Goal: Information Seeking & Learning: Learn about a topic

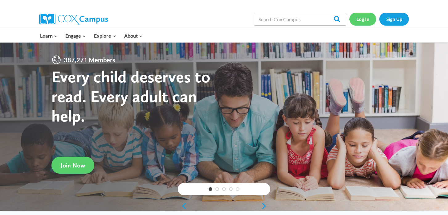
click at [364, 20] on link "Log In" at bounding box center [362, 19] width 27 height 13
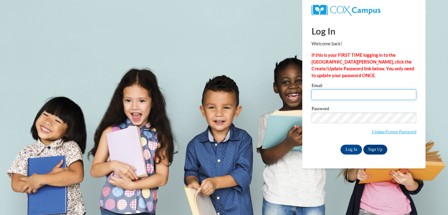
click at [341, 96] on input "Email" at bounding box center [363, 94] width 105 height 10
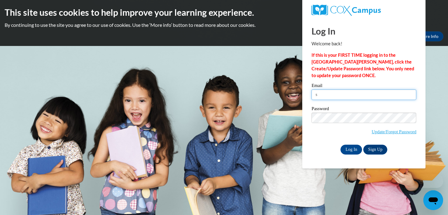
type input "shulla@ripon.k12.wi.us"
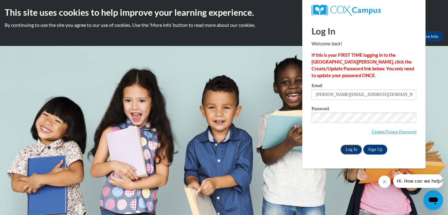
click at [350, 151] on input "Log In" at bounding box center [351, 149] width 22 height 10
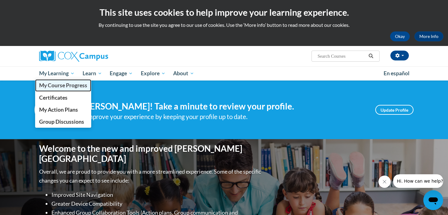
click at [60, 83] on span "My Course Progress" at bounding box center [63, 85] width 48 height 6
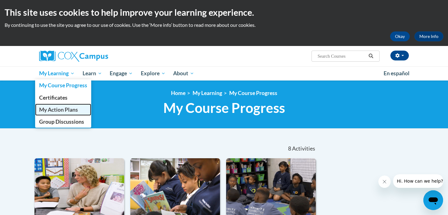
click at [61, 110] on span "My Action Plans" at bounding box center [58, 109] width 39 height 6
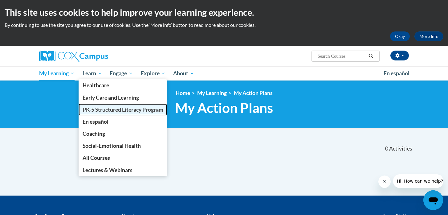
click at [93, 113] on link "PK-5 Structured Literacy Program" at bounding box center [123, 109] width 89 height 12
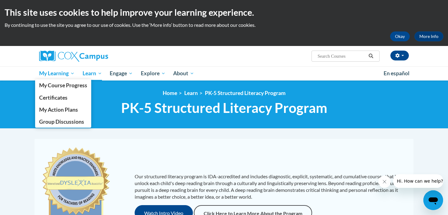
click at [52, 75] on span "My Learning" at bounding box center [56, 73] width 35 height 7
click at [53, 122] on span "Group Discussions" at bounding box center [61, 121] width 45 height 6
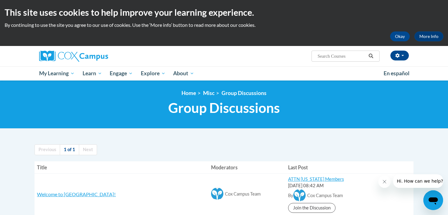
scroll to position [2, 0]
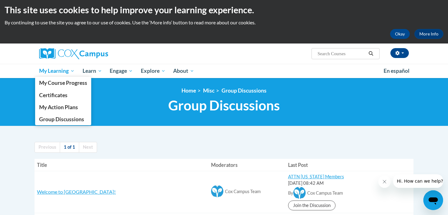
click at [70, 68] on span "My Learning" at bounding box center [56, 70] width 35 height 7
click at [65, 84] on span "My Course Progress" at bounding box center [63, 82] width 48 height 6
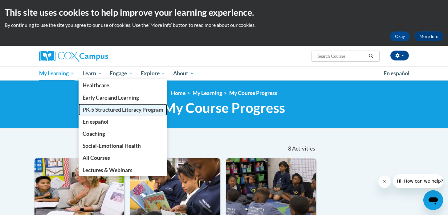
click at [107, 109] on span "PK-5 Structured Literacy Program" at bounding box center [123, 109] width 81 height 6
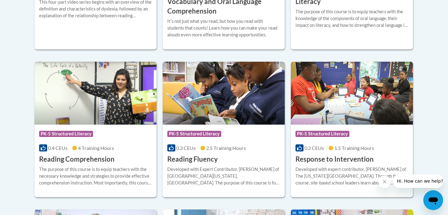
scroll to position [542, 0]
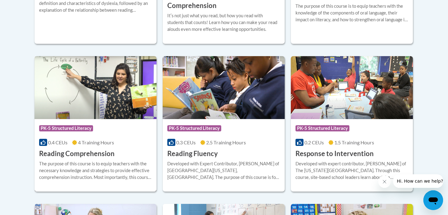
click at [97, 81] on img at bounding box center [95, 87] width 122 height 63
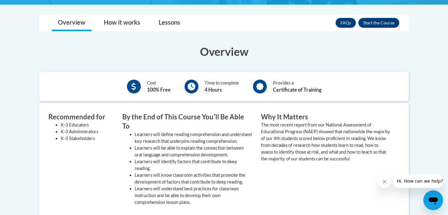
scroll to position [158, 0]
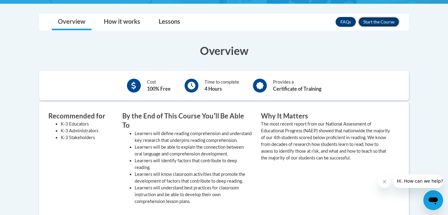
click at [378, 24] on button "Enroll" at bounding box center [378, 22] width 41 height 10
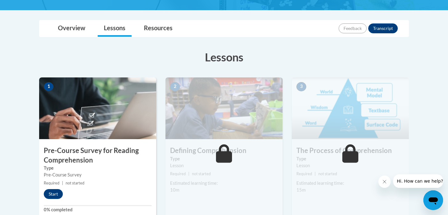
scroll to position [139, 0]
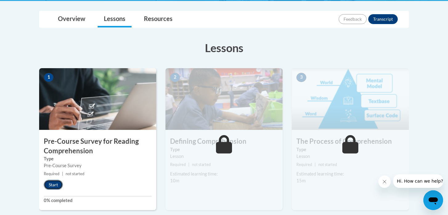
click at [57, 183] on button "Start" at bounding box center [53, 185] width 19 height 10
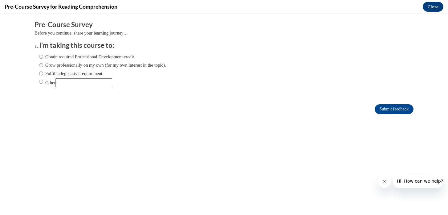
scroll to position [0, 0]
click at [59, 72] on label "Fulfill a legislative requirement." at bounding box center [71, 73] width 64 height 7
click at [43, 72] on input "Fulfill a legislative requirement." at bounding box center [41, 73] width 4 height 7
radio input "true"
click at [383, 111] on input "Submit feedback" at bounding box center [393, 109] width 39 height 10
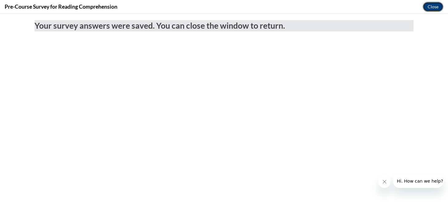
click at [434, 6] on button "Close" at bounding box center [433, 7] width 21 height 10
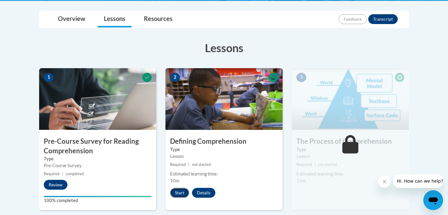
click at [181, 194] on button "Start" at bounding box center [179, 193] width 19 height 10
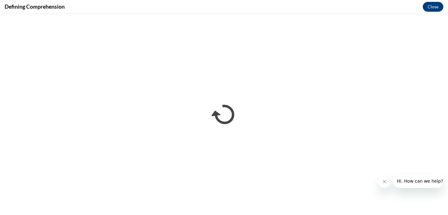
click at [381, 184] on button "Close message from company" at bounding box center [384, 181] width 12 height 12
